Goal: Transaction & Acquisition: Purchase product/service

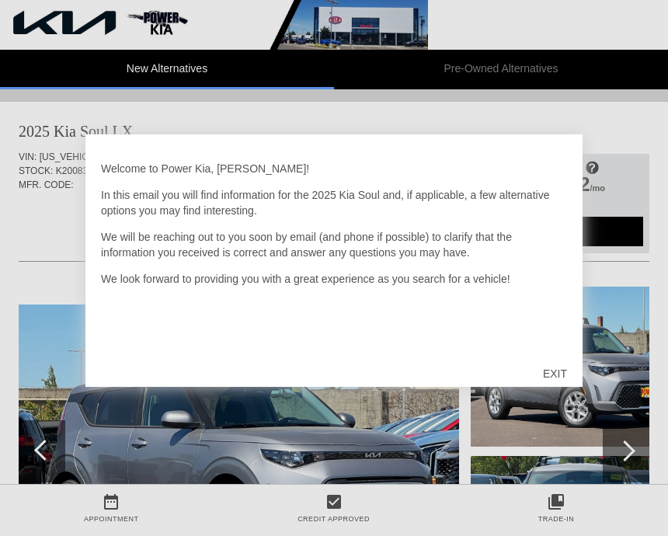
click at [556, 381] on div "EXIT" at bounding box center [555, 374] width 55 height 47
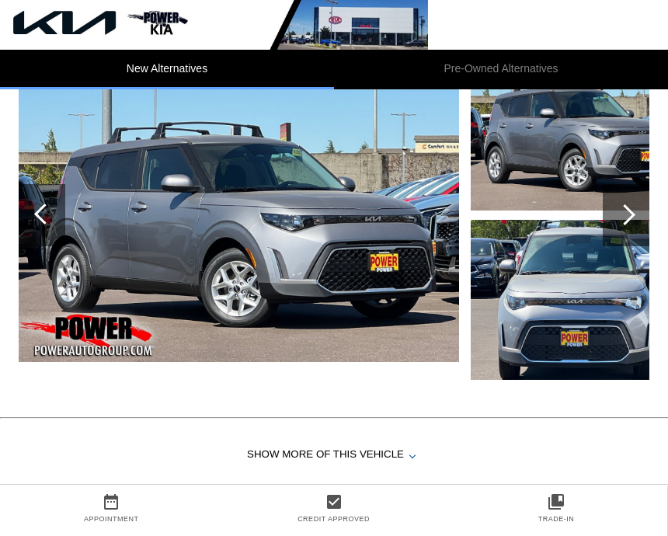
scroll to position [1198, 0]
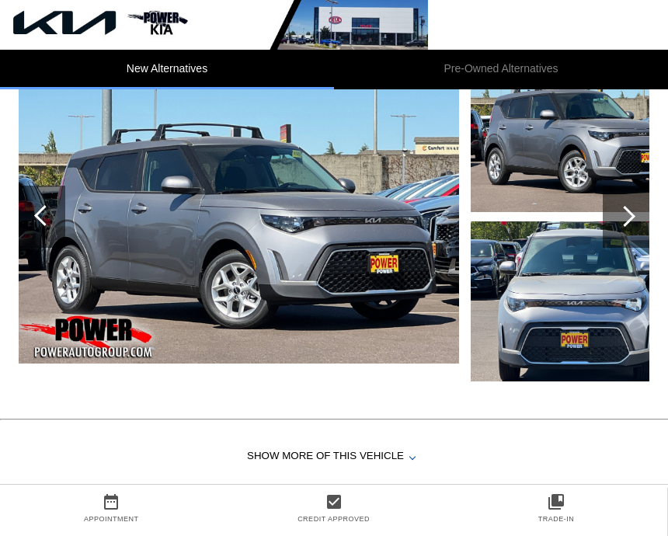
click at [623, 227] on div at bounding box center [625, 216] width 21 height 21
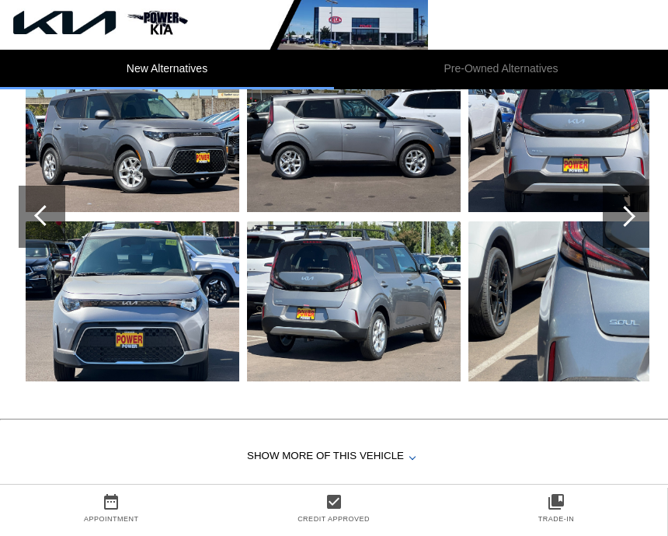
click at [152, 147] on img at bounding box center [133, 132] width 214 height 160
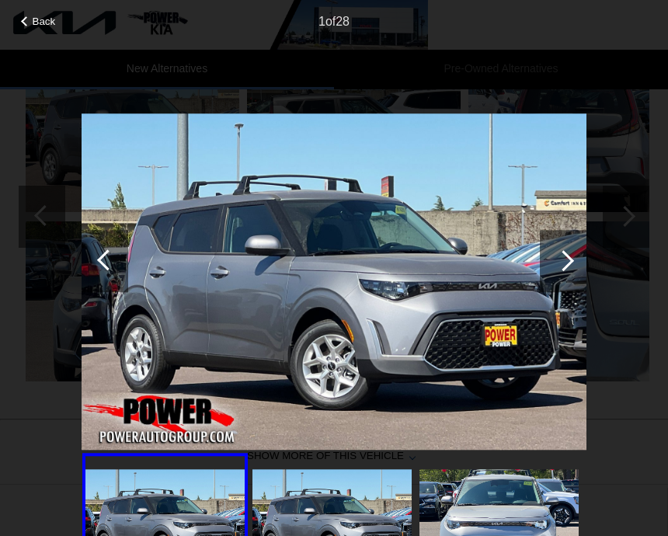
click at [342, 489] on img at bounding box center [332, 522] width 159 height 106
click at [335, 484] on img at bounding box center [332, 522] width 159 height 106
click at [564, 257] on div at bounding box center [563, 260] width 21 height 21
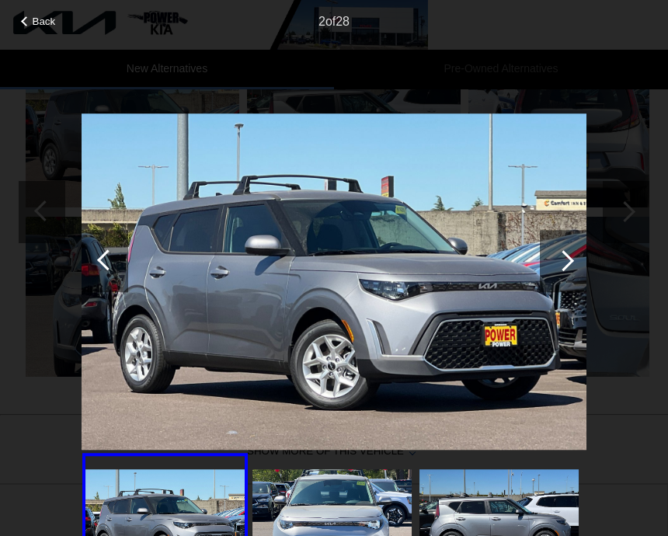
click at [571, 264] on div at bounding box center [563, 261] width 47 height 62
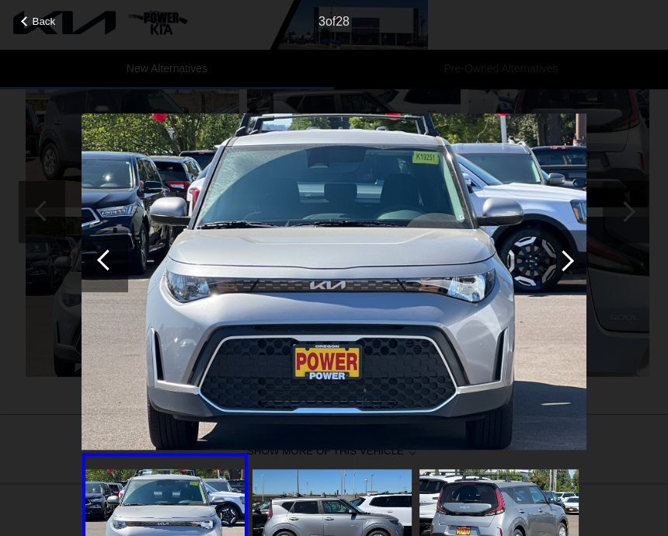
click at [567, 253] on div at bounding box center [563, 261] width 47 height 62
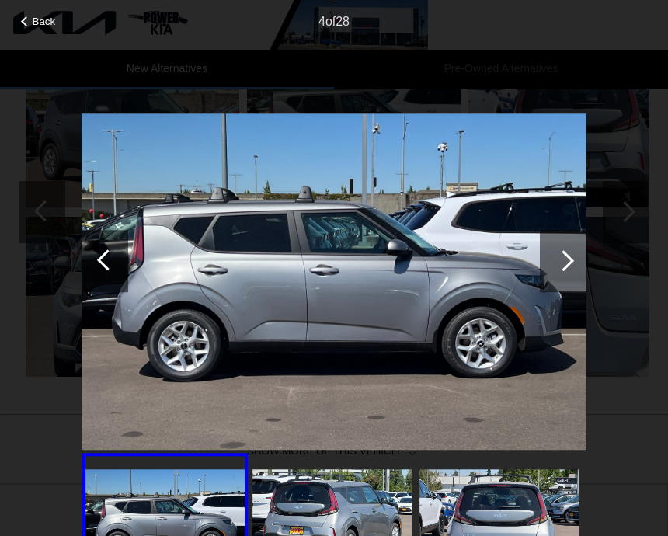
click at [560, 246] on div at bounding box center [563, 261] width 47 height 62
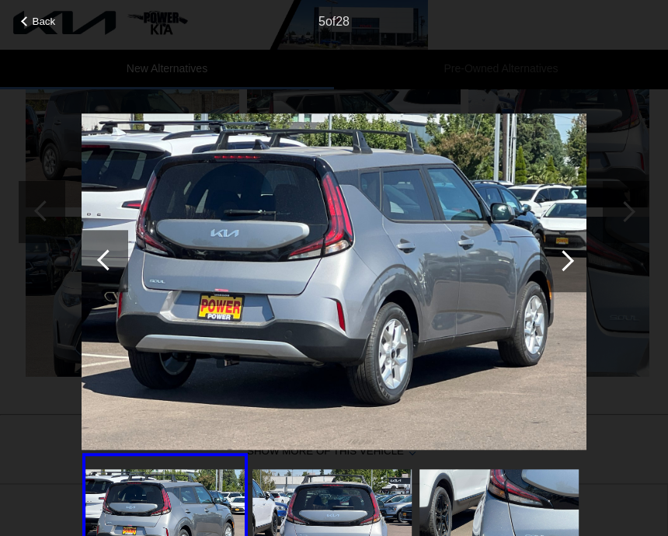
click at [563, 273] on div at bounding box center [563, 261] width 47 height 62
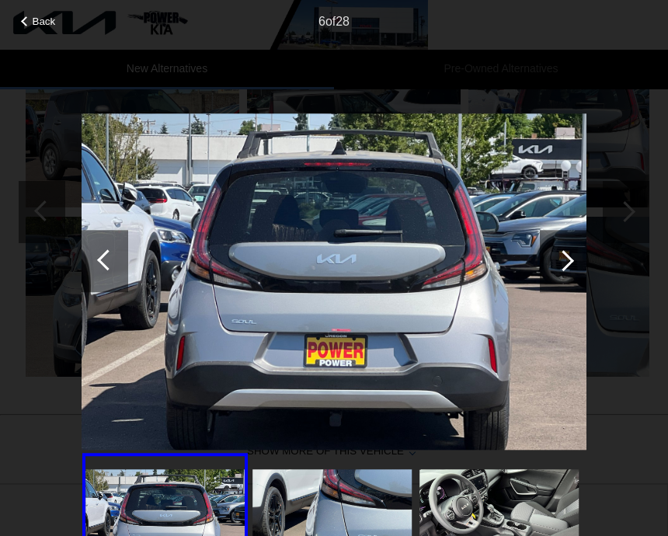
scroll to position [1202, 2]
click at [554, 260] on div at bounding box center [563, 260] width 21 height 21
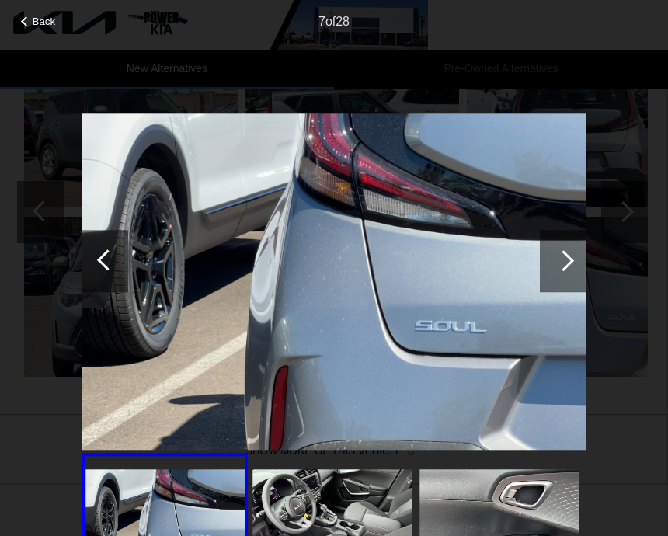
click at [567, 255] on div at bounding box center [563, 260] width 21 height 21
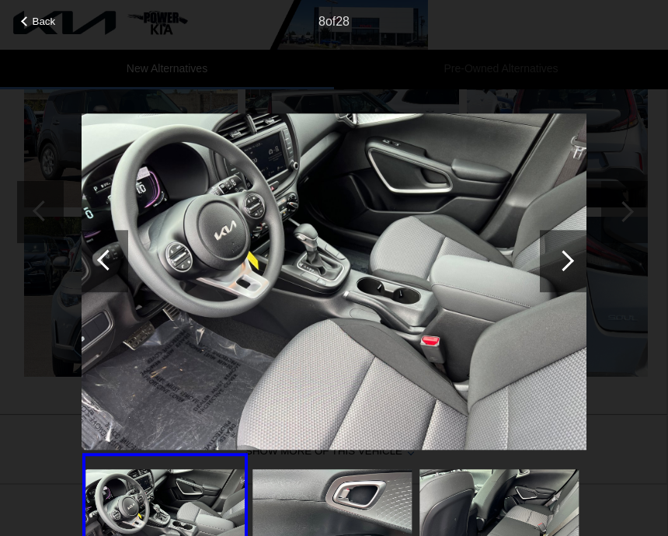
click at [564, 263] on div at bounding box center [563, 260] width 21 height 21
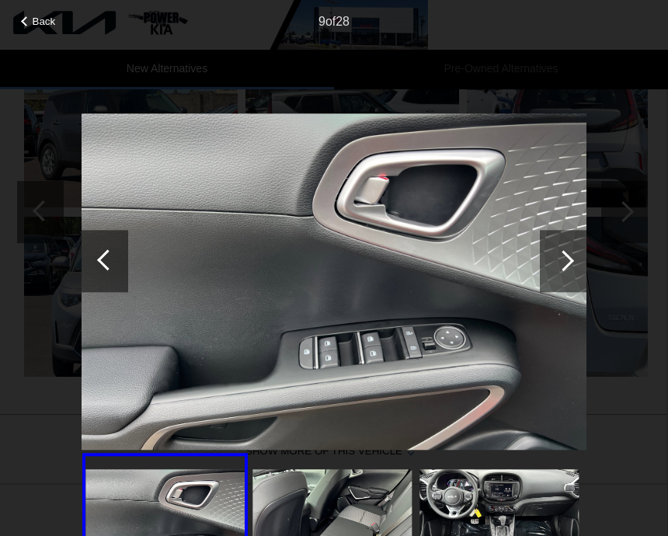
click at [557, 267] on div at bounding box center [563, 261] width 47 height 62
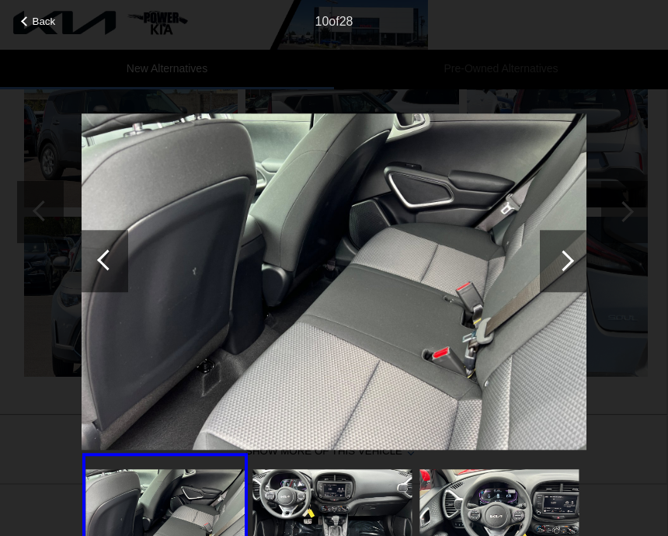
click at [564, 263] on div at bounding box center [563, 260] width 21 height 21
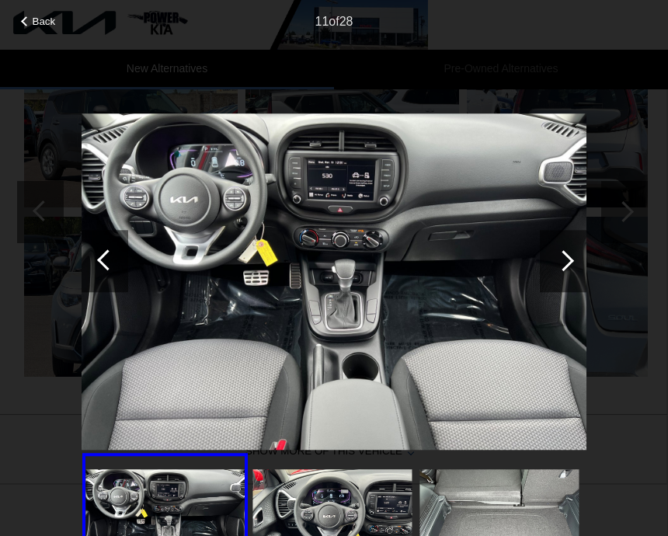
click at [560, 270] on div at bounding box center [563, 261] width 47 height 62
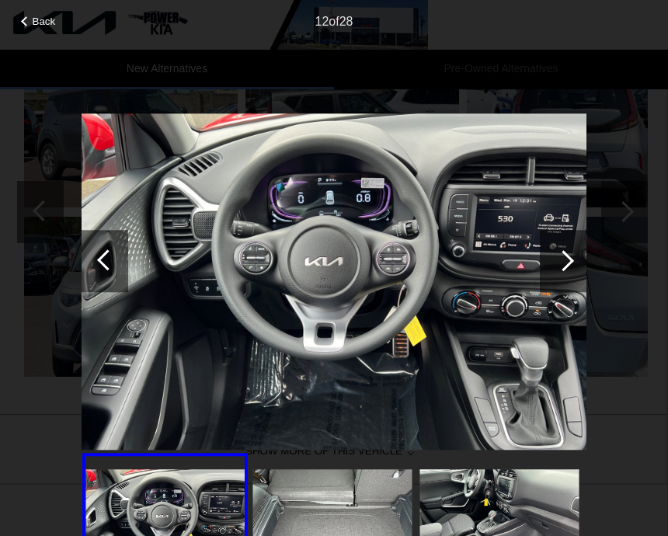
click at [565, 274] on div at bounding box center [563, 261] width 47 height 62
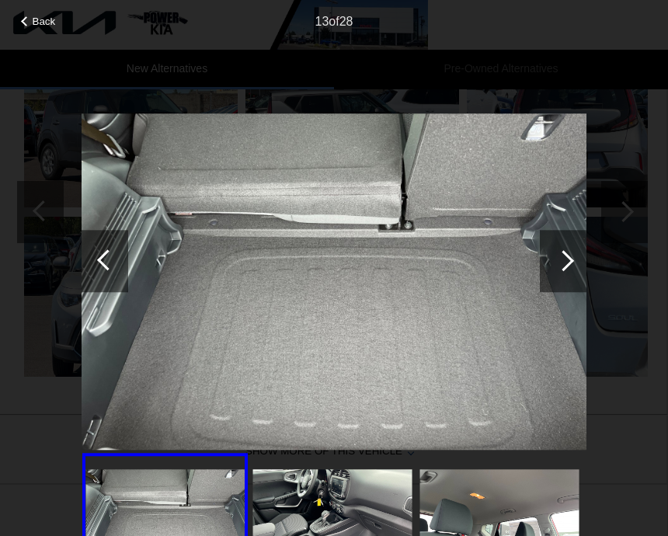
click at [565, 272] on div at bounding box center [563, 261] width 47 height 62
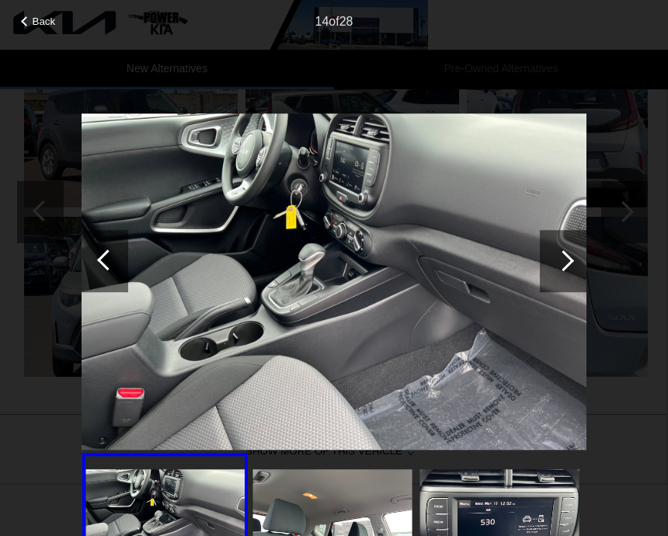
click at [570, 266] on div at bounding box center [563, 261] width 47 height 62
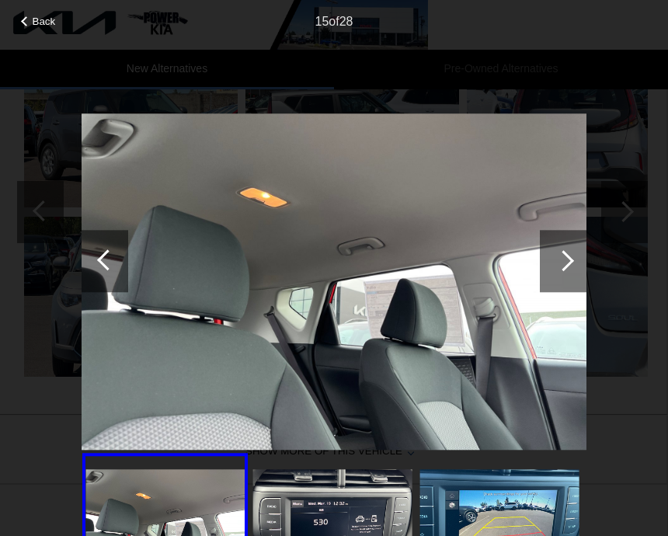
click at [560, 267] on div at bounding box center [563, 260] width 21 height 21
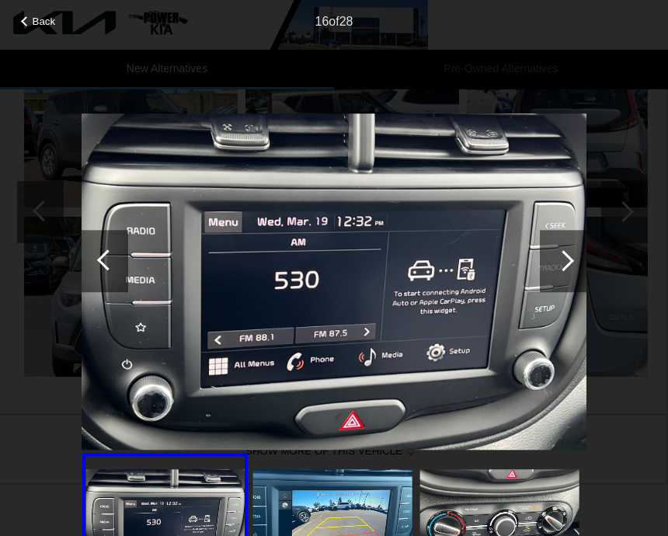
click at [566, 267] on div at bounding box center [563, 260] width 21 height 21
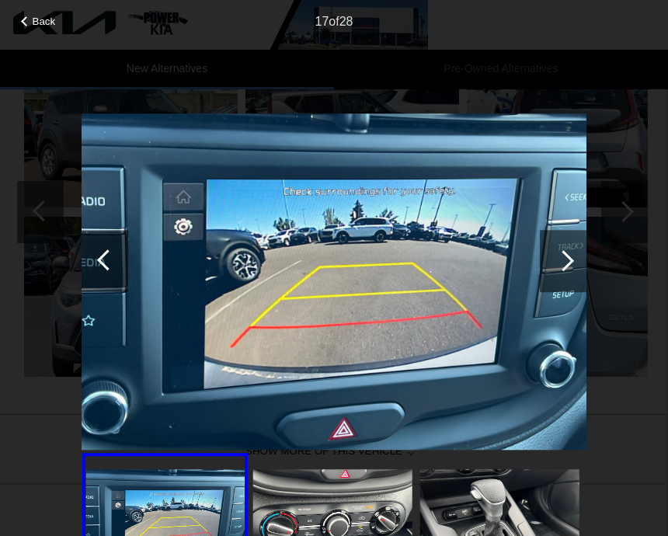
click at [573, 262] on div at bounding box center [563, 261] width 47 height 62
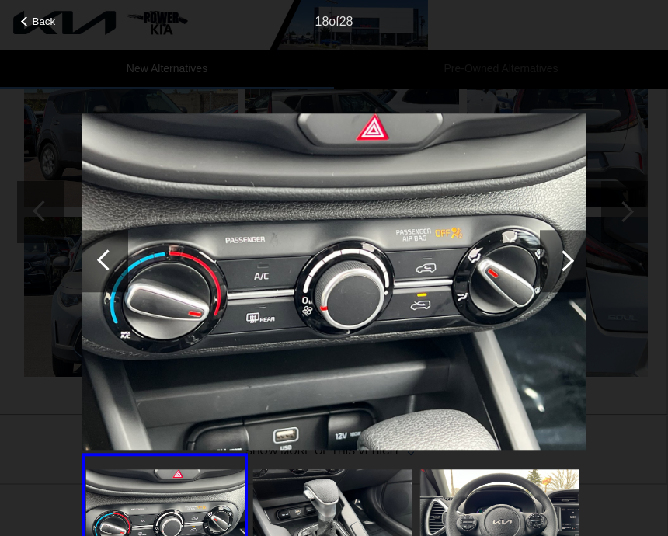
click at [568, 267] on div at bounding box center [563, 261] width 47 height 62
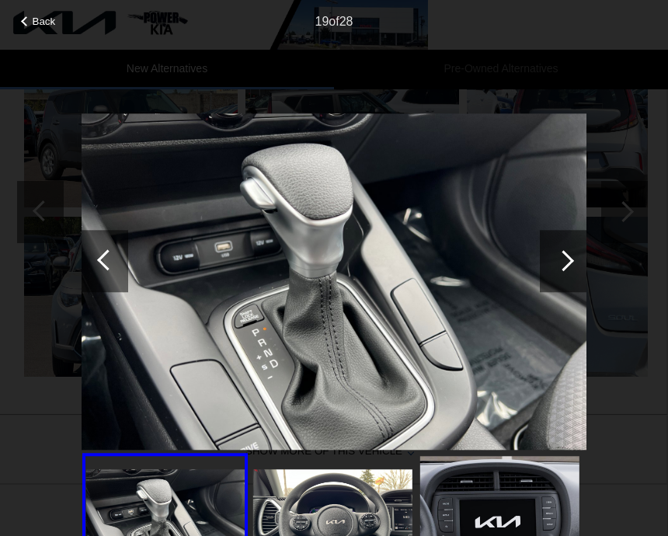
click at [577, 264] on div at bounding box center [563, 261] width 47 height 62
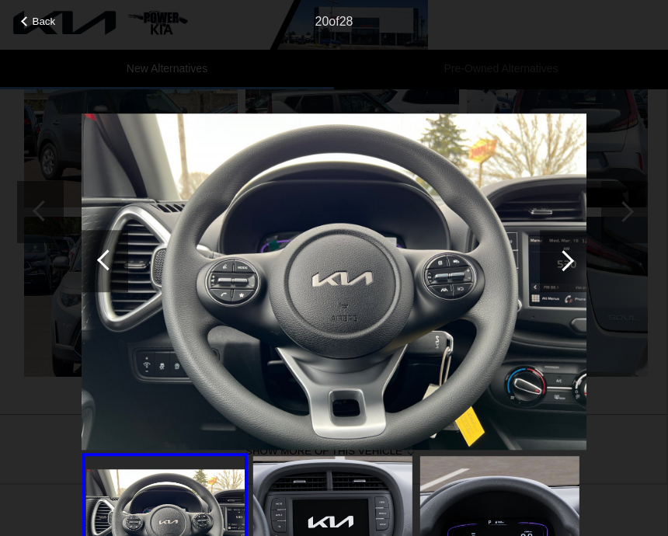
click at [582, 267] on div at bounding box center [563, 261] width 47 height 62
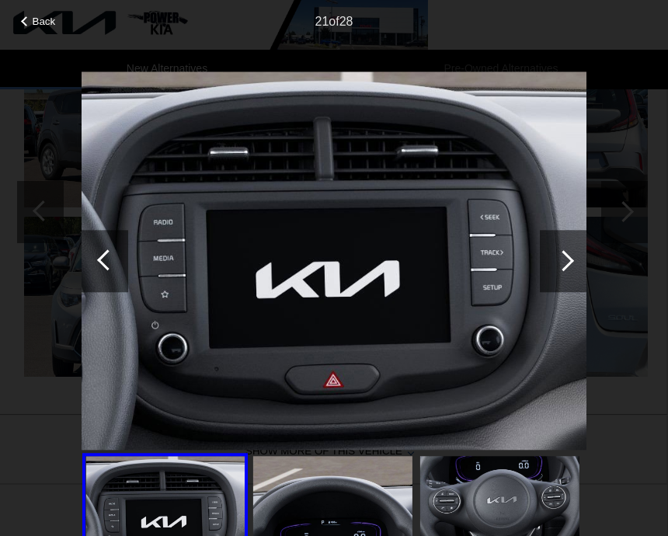
click at [579, 268] on div at bounding box center [563, 261] width 47 height 62
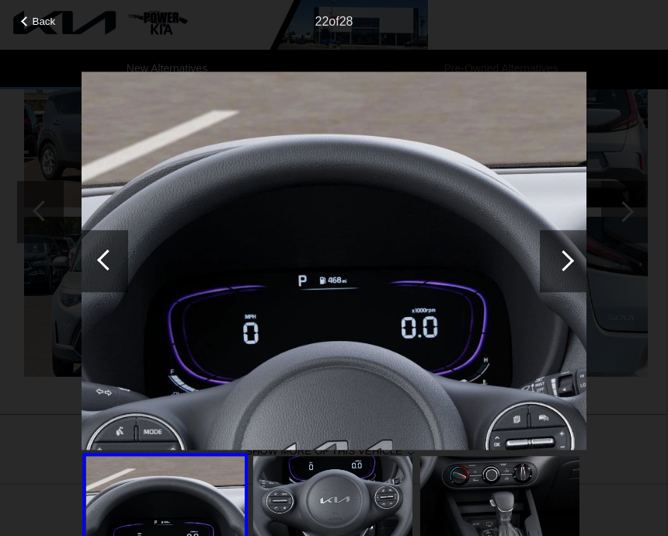
click at [581, 267] on div at bounding box center [563, 261] width 47 height 62
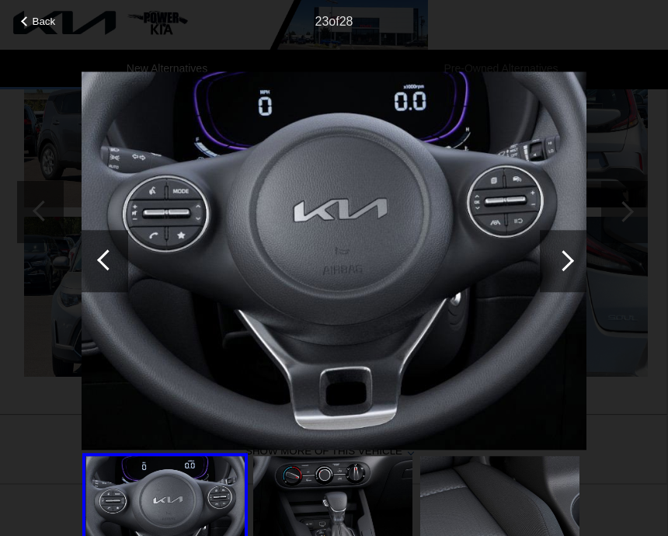
click at [573, 267] on div at bounding box center [563, 261] width 47 height 62
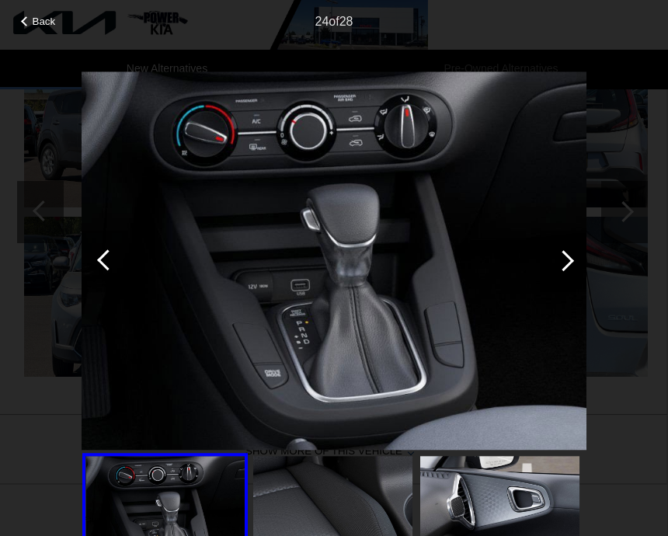
click at [574, 267] on div at bounding box center [563, 261] width 47 height 62
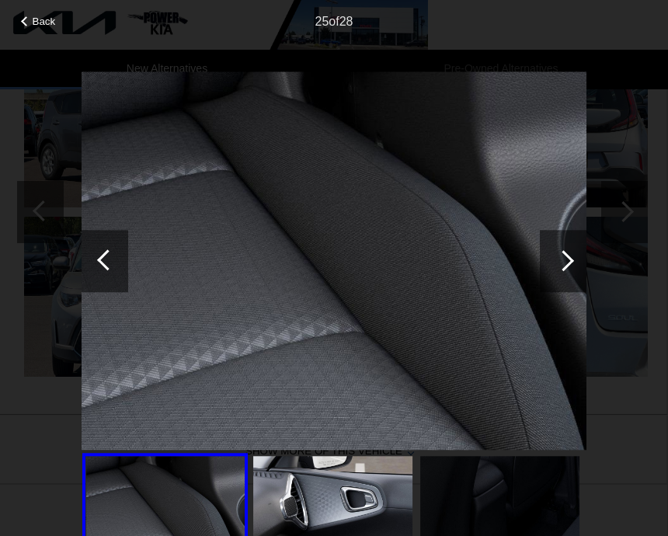
click at [579, 262] on div at bounding box center [563, 261] width 47 height 62
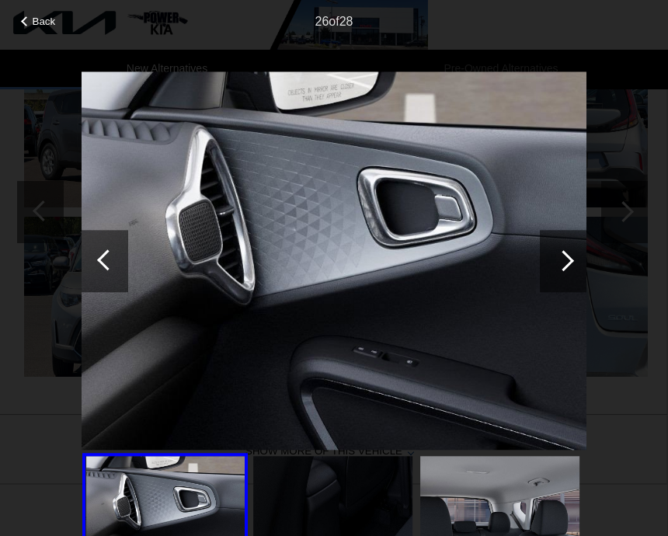
click at [576, 260] on div at bounding box center [563, 261] width 47 height 62
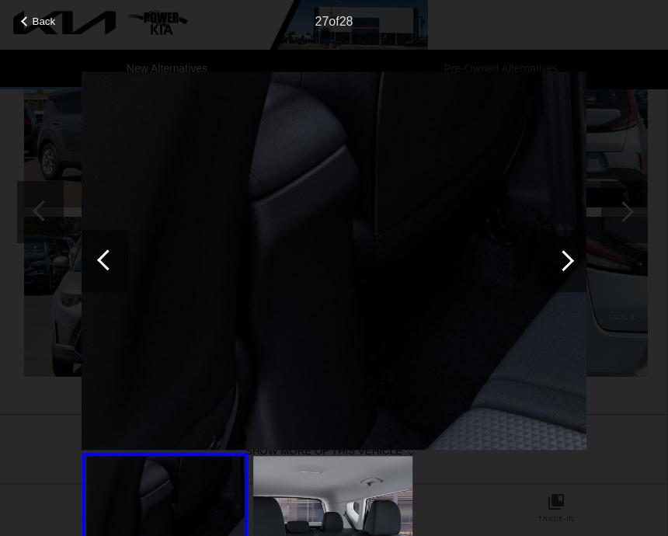
click at [571, 268] on div at bounding box center [563, 261] width 47 height 62
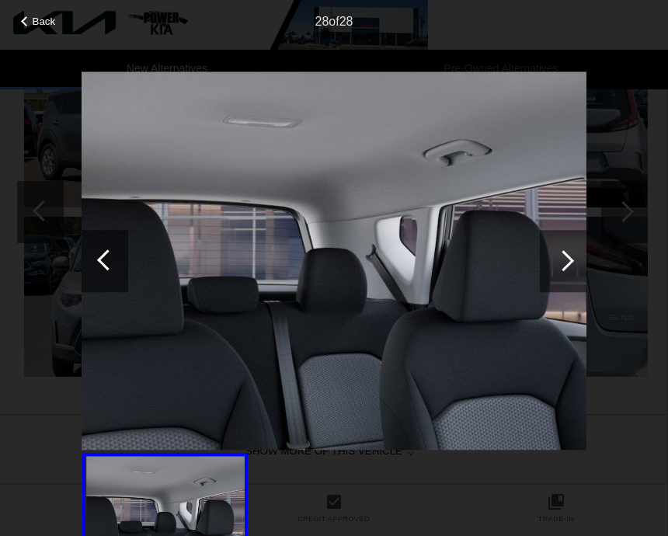
click at [576, 261] on div at bounding box center [563, 261] width 47 height 62
click at [571, 271] on div at bounding box center [563, 261] width 47 height 62
click at [566, 266] on div at bounding box center [563, 260] width 21 height 21
click at [560, 277] on div at bounding box center [563, 261] width 47 height 62
click at [560, 267] on div at bounding box center [563, 260] width 21 height 21
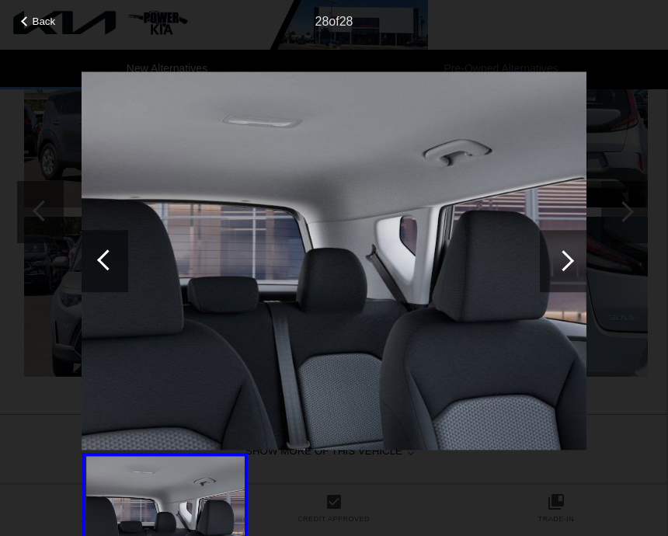
click at [567, 252] on div at bounding box center [563, 261] width 47 height 62
click at [106, 260] on div at bounding box center [107, 259] width 21 height 21
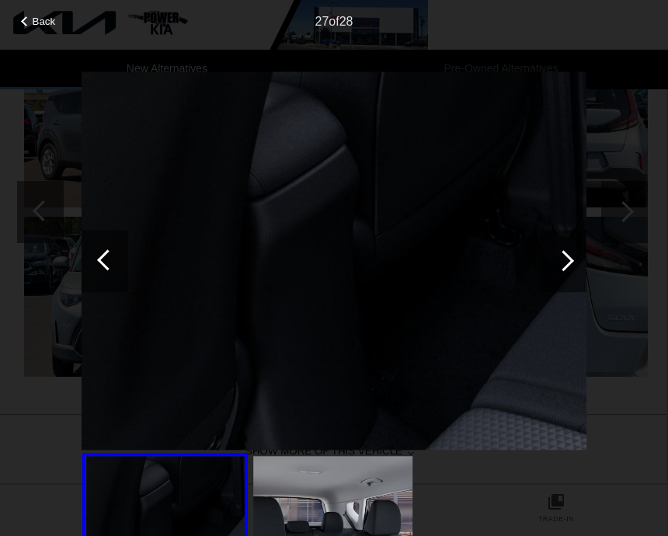
click at [113, 253] on div at bounding box center [105, 261] width 47 height 62
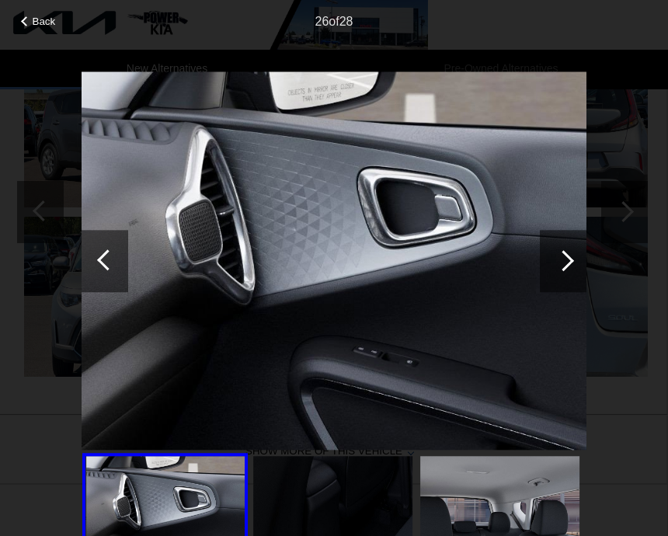
click at [117, 260] on div at bounding box center [107, 259] width 21 height 21
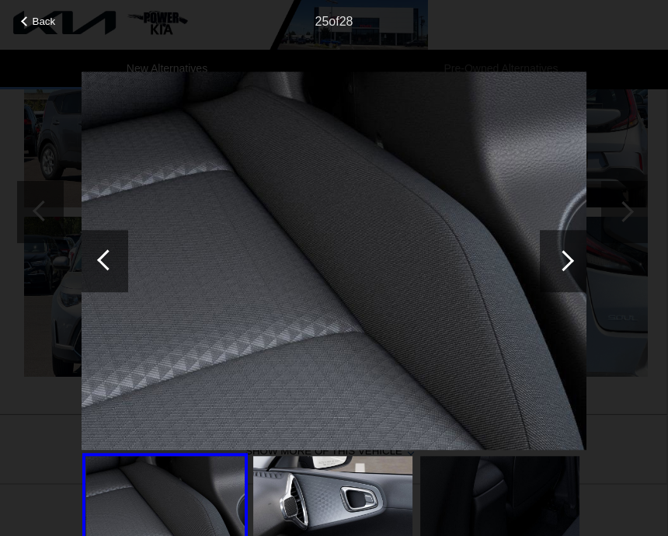
click at [124, 265] on div at bounding box center [105, 261] width 47 height 62
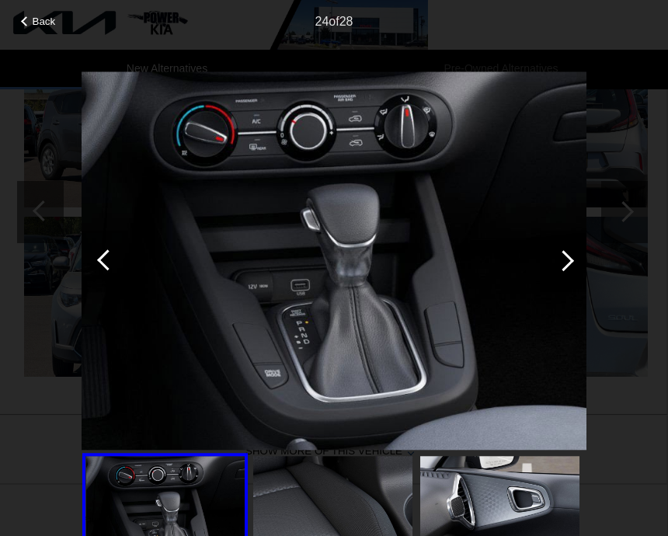
click at [117, 251] on div at bounding box center [105, 261] width 47 height 62
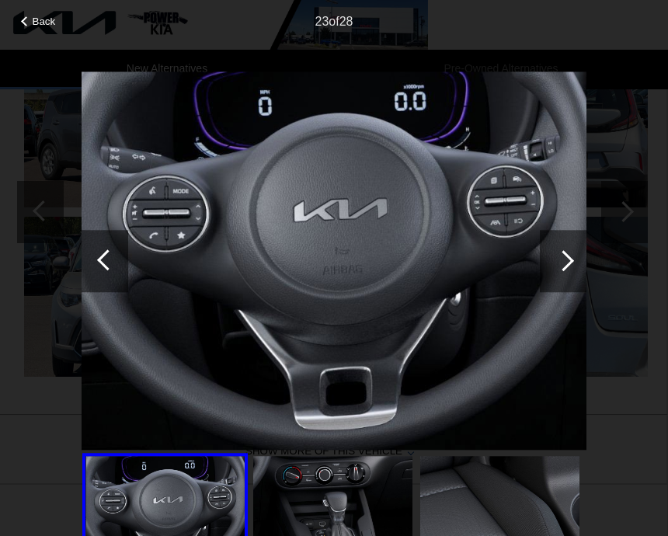
click at [115, 250] on div at bounding box center [105, 261] width 47 height 62
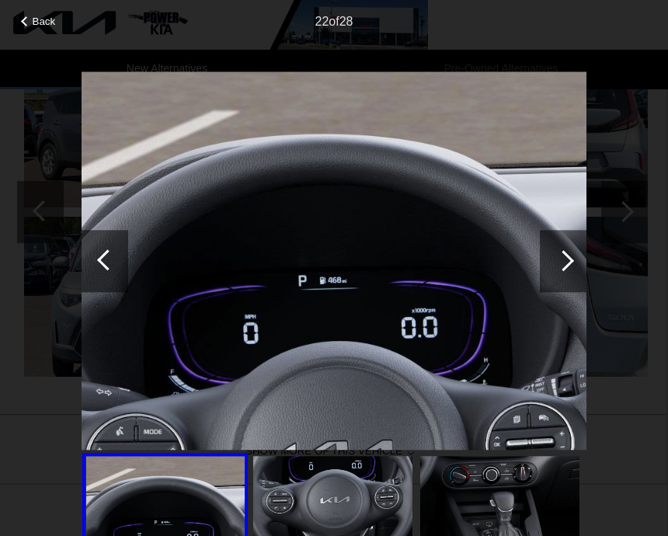
click at [121, 255] on div at bounding box center [105, 261] width 47 height 62
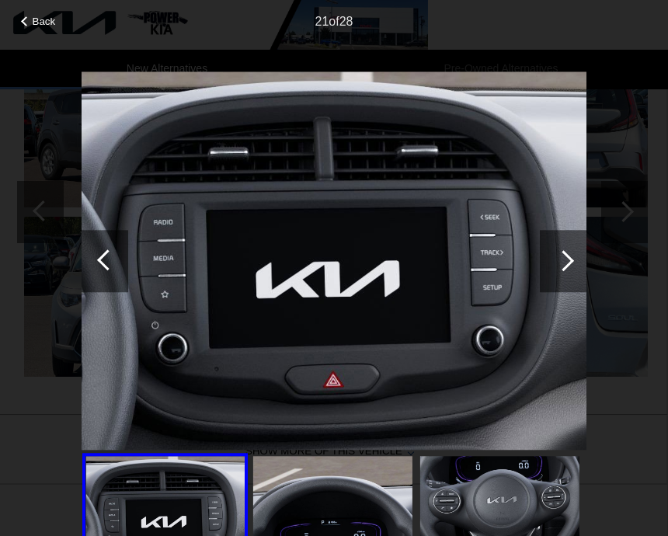
click at [125, 265] on div at bounding box center [105, 261] width 47 height 62
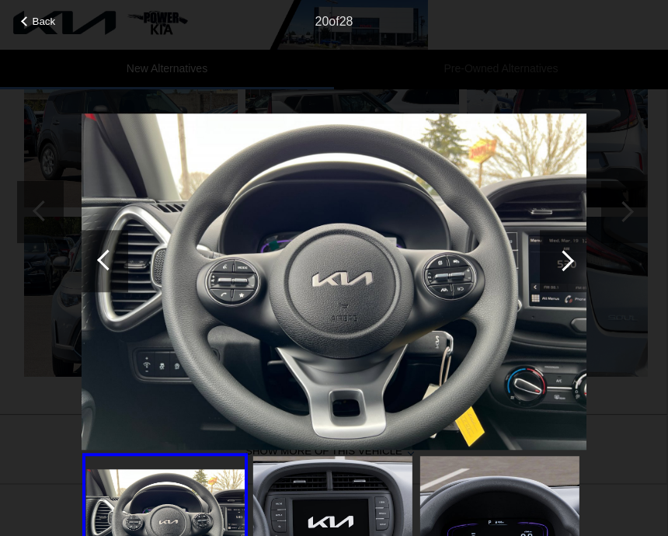
click at [112, 269] on div at bounding box center [105, 261] width 47 height 62
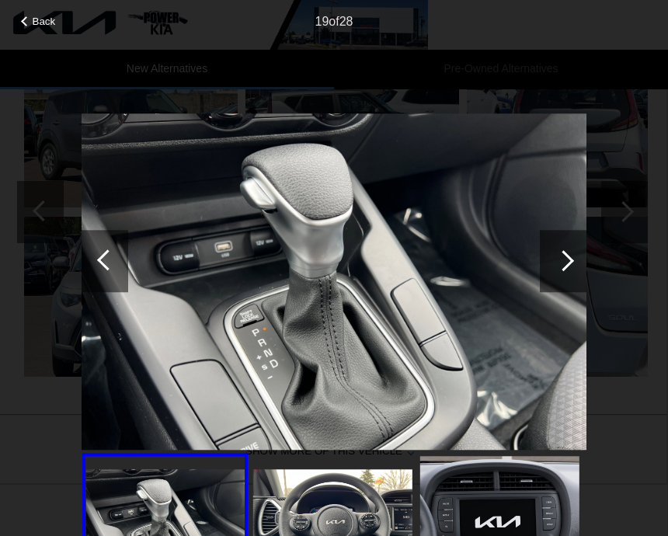
click at [111, 262] on div at bounding box center [107, 259] width 21 height 21
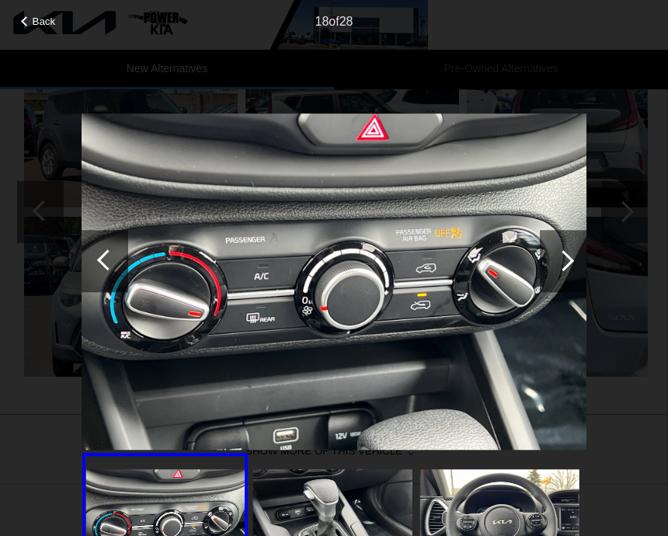
click at [117, 262] on div at bounding box center [105, 261] width 47 height 62
